Goal: Task Accomplishment & Management: Manage account settings

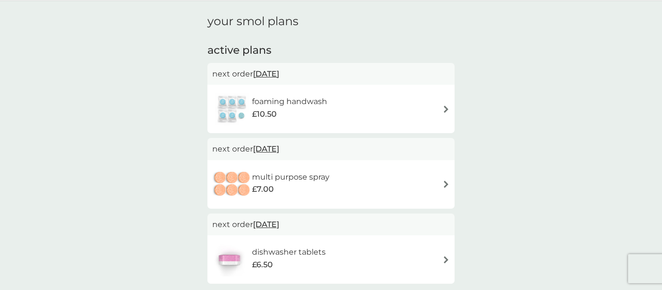
scroll to position [26, 0]
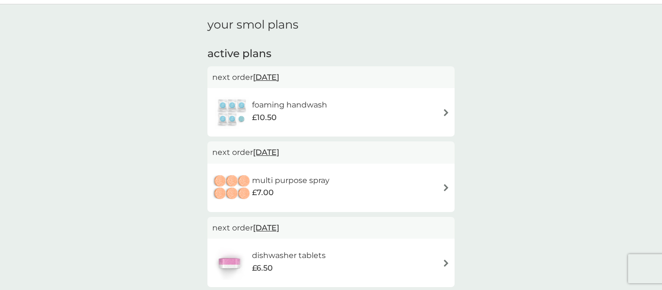
click at [307, 124] on div "foaming handwash £10.50" at bounding box center [294, 112] width 85 height 27
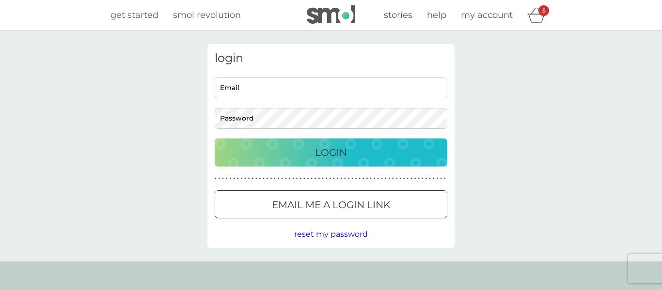
click at [322, 201] on div at bounding box center [331, 205] width 35 height 10
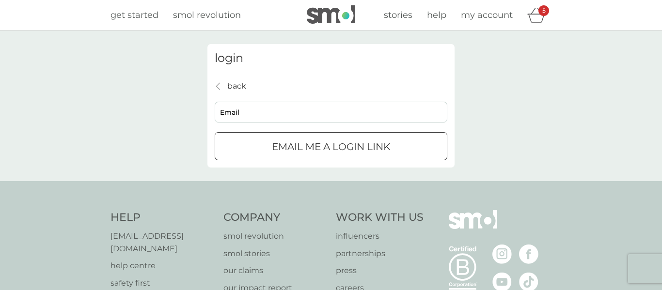
click at [289, 108] on input "Email" at bounding box center [331, 112] width 233 height 21
type input "[EMAIL_ADDRESS][DOMAIN_NAME]"
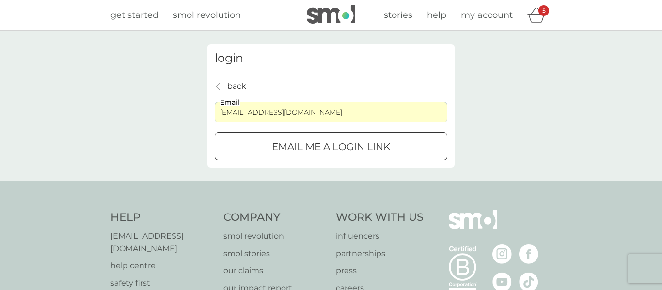
click at [314, 148] on div "submit" at bounding box center [331, 147] width 35 height 10
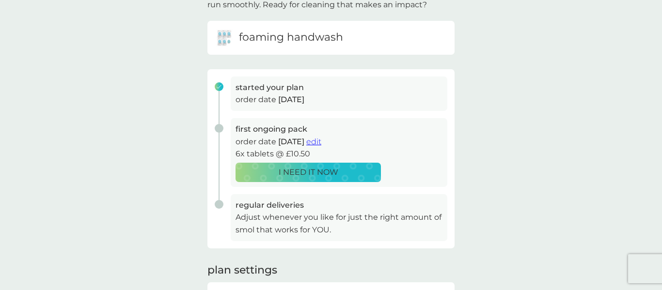
scroll to position [85, 0]
click at [322, 140] on span "edit" at bounding box center [313, 141] width 15 height 9
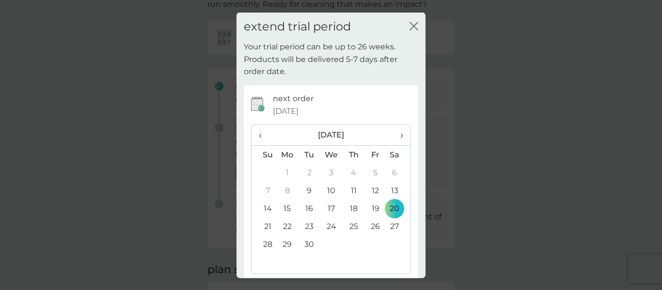
click at [404, 138] on th "›" at bounding box center [398, 135] width 24 height 21
click at [289, 194] on td "3" at bounding box center [287, 191] width 22 height 18
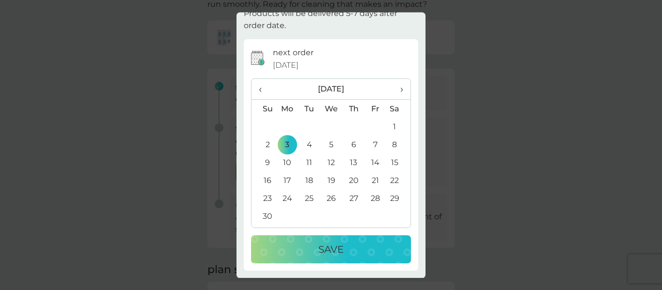
click at [321, 238] on button "Save" at bounding box center [331, 250] width 160 height 28
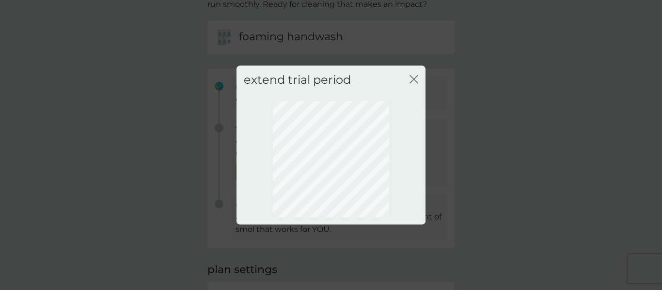
scroll to position [0, 0]
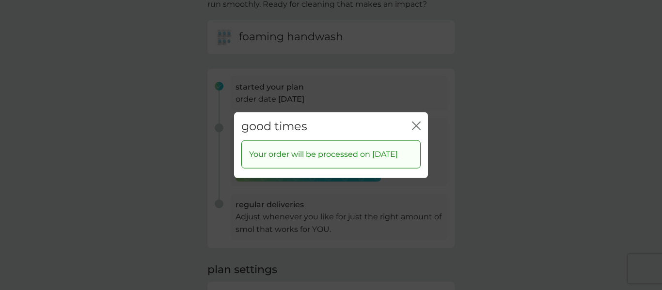
click at [417, 124] on button "close" at bounding box center [416, 126] width 9 height 10
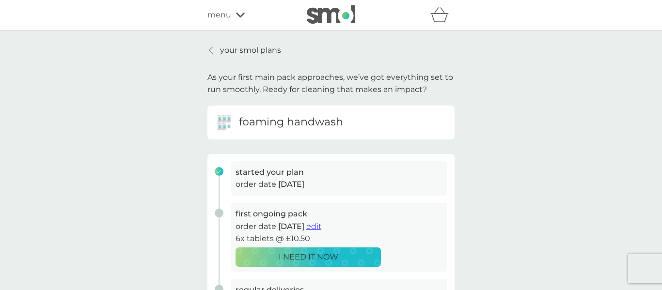
click at [265, 50] on p "your smol plans" at bounding box center [250, 50] width 61 height 13
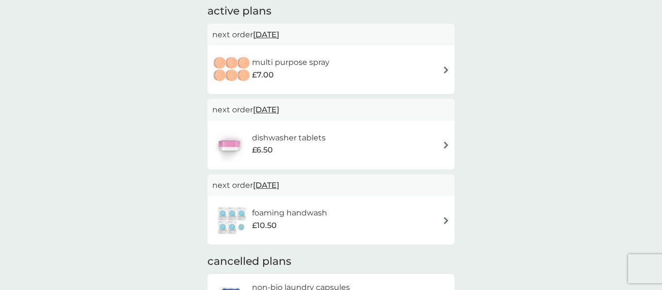
scroll to position [68, 0]
click at [300, 138] on h6 "dishwasher tablets" at bounding box center [289, 139] width 74 height 13
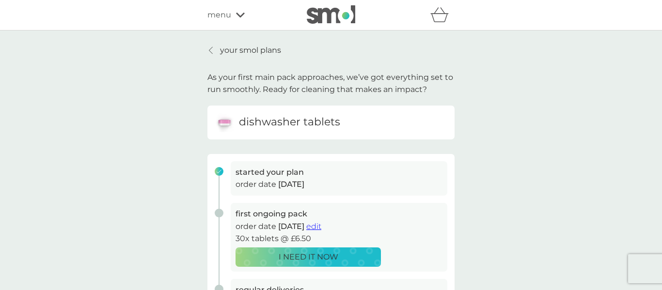
click at [322, 223] on span "edit" at bounding box center [313, 226] width 15 height 9
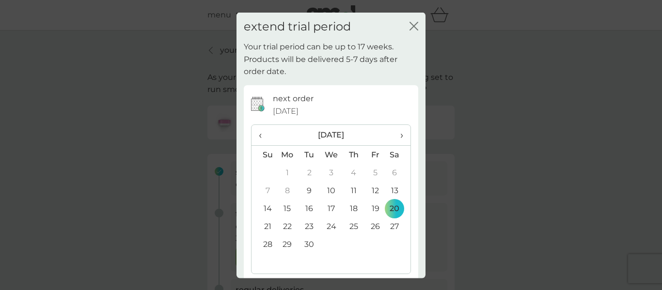
click at [402, 139] on span "›" at bounding box center [399, 135] width 10 height 20
click at [287, 193] on td "3" at bounding box center [287, 191] width 22 height 18
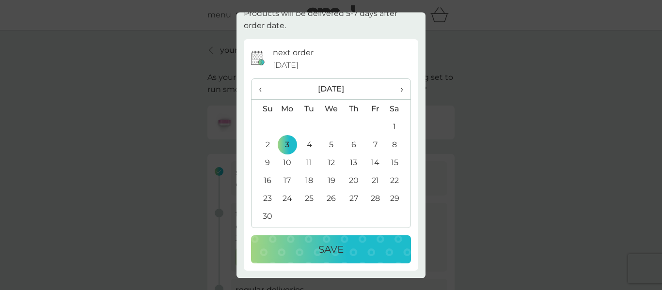
click at [287, 243] on div "Save" at bounding box center [331, 250] width 141 height 16
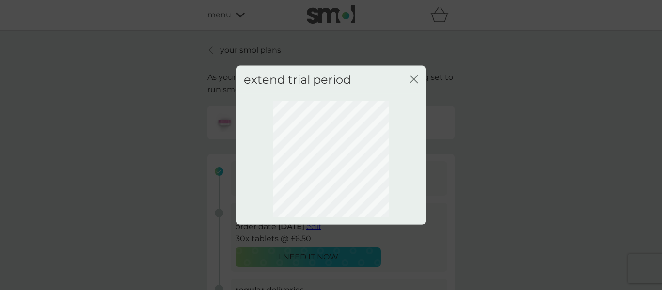
scroll to position [0, 0]
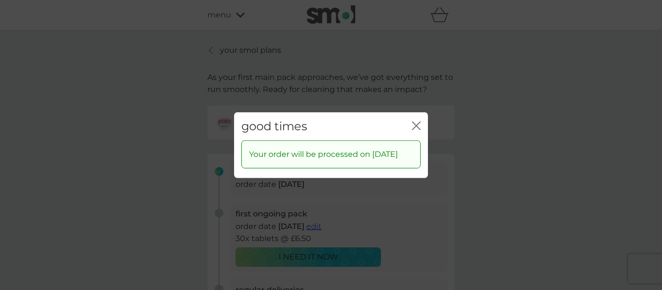
click at [419, 121] on icon "close" at bounding box center [416, 125] width 9 height 9
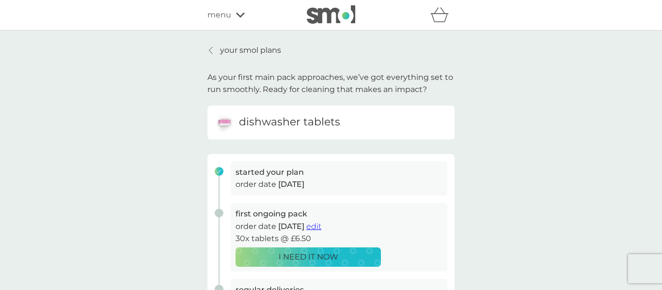
click at [246, 48] on p "your smol plans" at bounding box center [250, 50] width 61 height 13
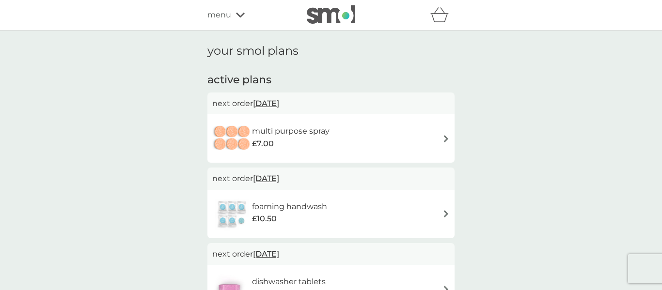
click at [316, 128] on h6 "multi purpose spray" at bounding box center [291, 131] width 78 height 13
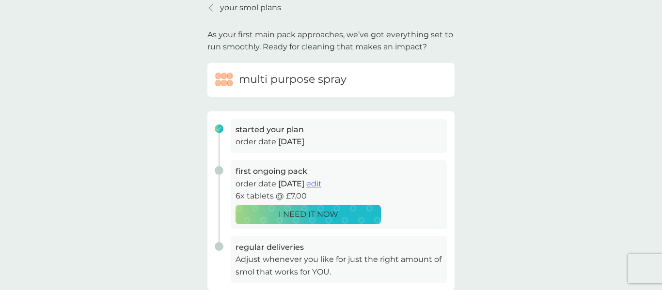
scroll to position [48, 0]
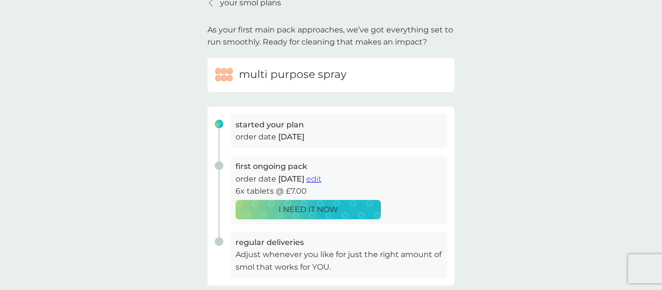
click at [326, 179] on p "order date 20 Sep 2025 edit" at bounding box center [339, 179] width 207 height 13
click at [322, 180] on span "edit" at bounding box center [313, 179] width 15 height 9
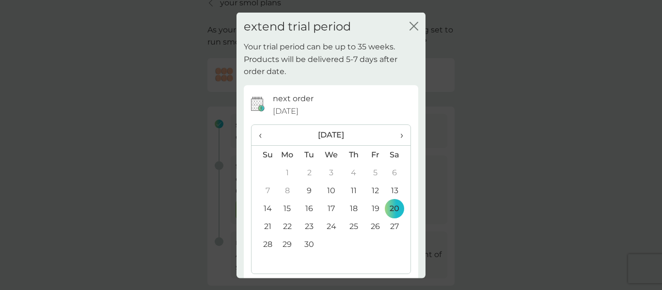
click at [396, 137] on span "›" at bounding box center [399, 135] width 10 height 20
click at [286, 189] on td "3" at bounding box center [287, 191] width 22 height 18
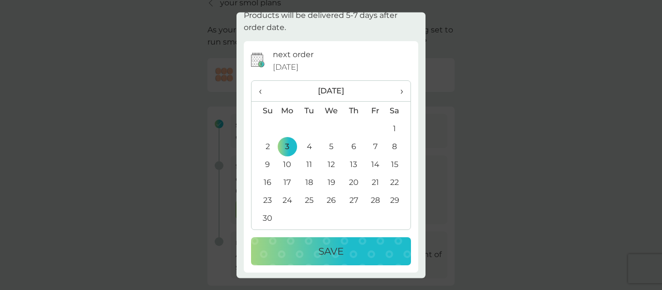
scroll to position [46, 0]
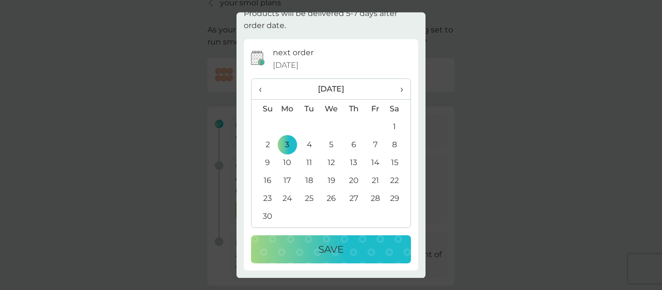
click at [299, 242] on div "Save" at bounding box center [331, 250] width 141 height 16
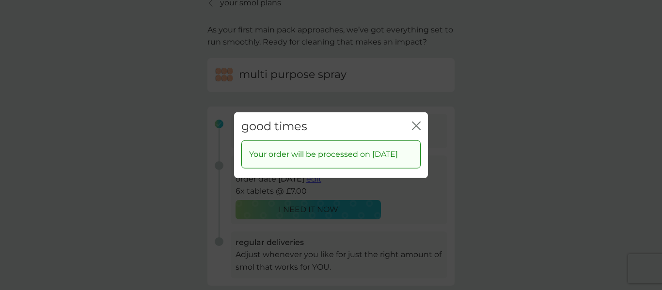
click at [417, 122] on icon "close" at bounding box center [419, 126] width 4 height 8
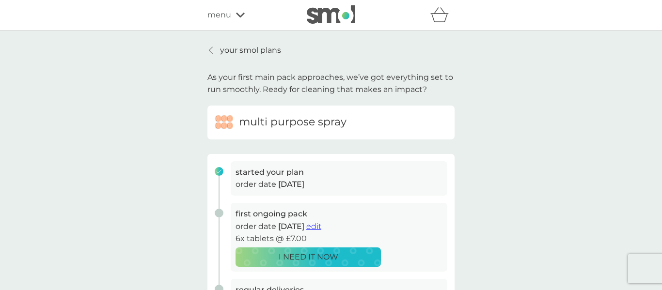
click at [231, 23] on div "refer a friend & you BOTH save smol impact smol shop your smol plans your upcom…" at bounding box center [331, 14] width 247 height 19
click at [226, 52] on p "your smol plans" at bounding box center [250, 50] width 61 height 13
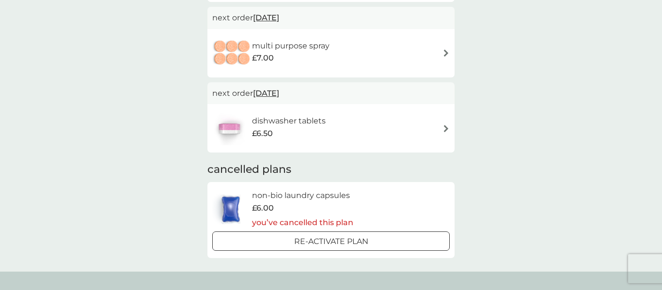
scroll to position [166, 0]
